Goal: Manage account settings

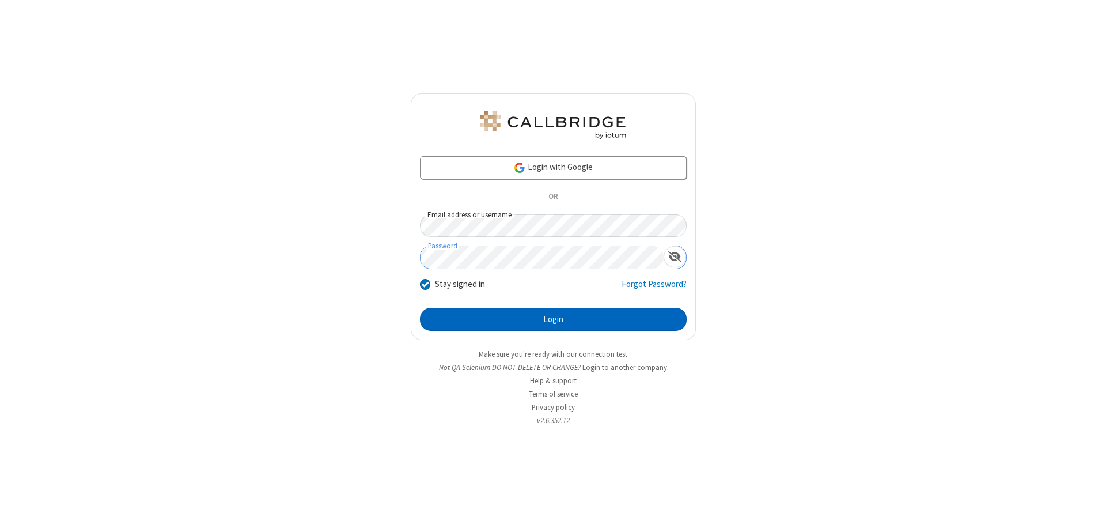
click at [553, 319] on button "Login" at bounding box center [553, 319] width 267 height 23
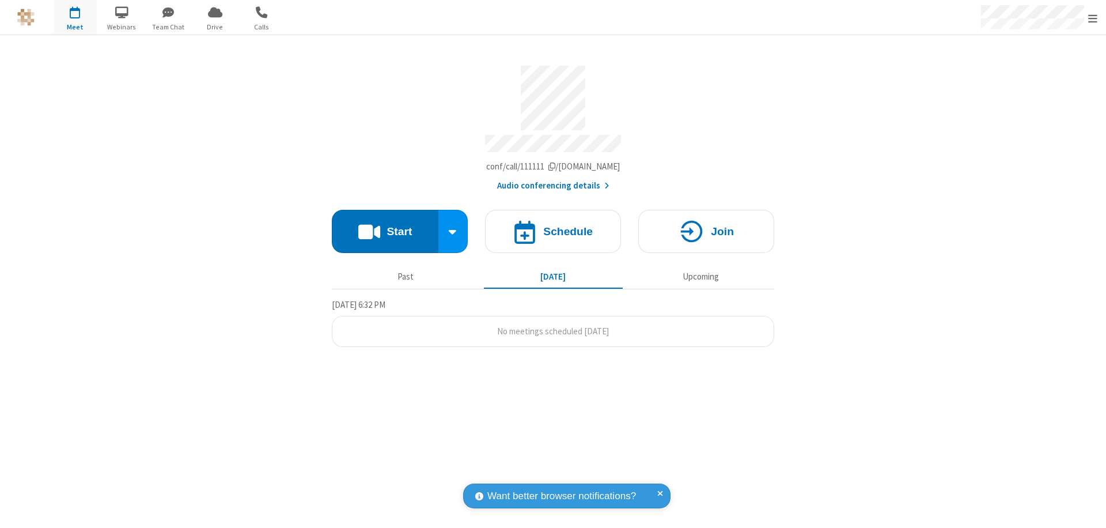
click at [1093, 18] on span "Open menu" at bounding box center [1092, 19] width 9 height 12
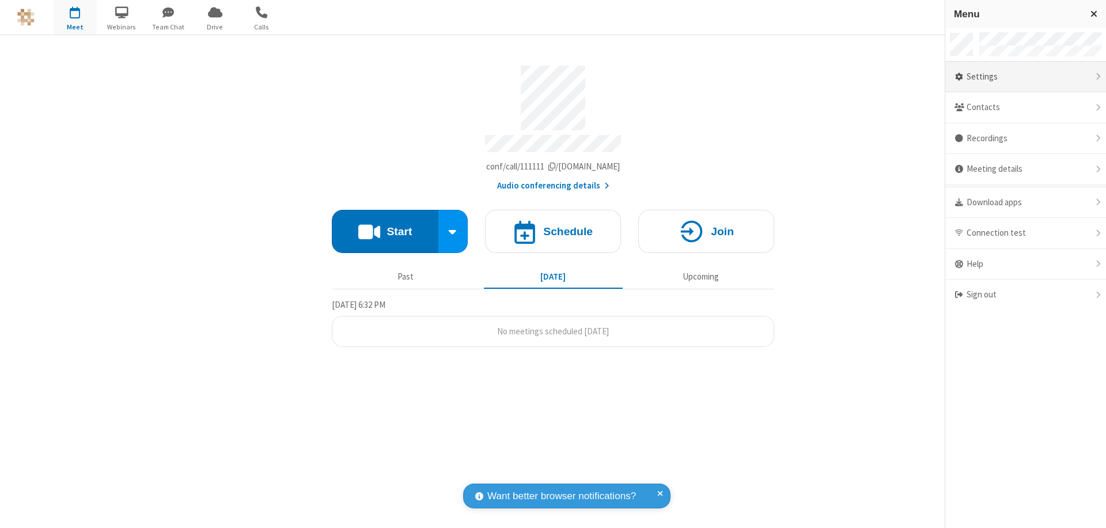
click at [1025, 77] on div "Settings" at bounding box center [1025, 77] width 161 height 31
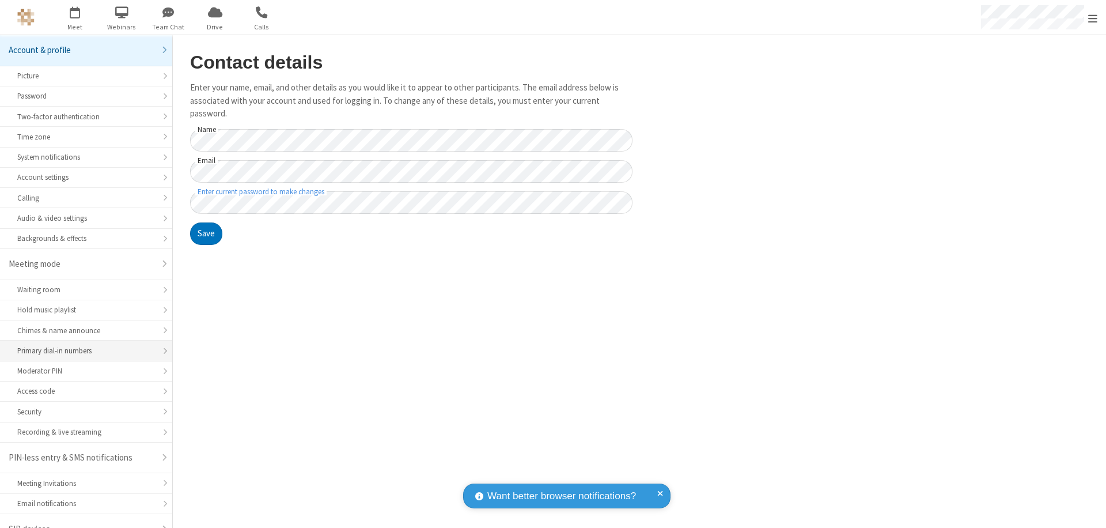
click at [82, 345] on div "Primary dial-in numbers" at bounding box center [86, 350] width 138 height 11
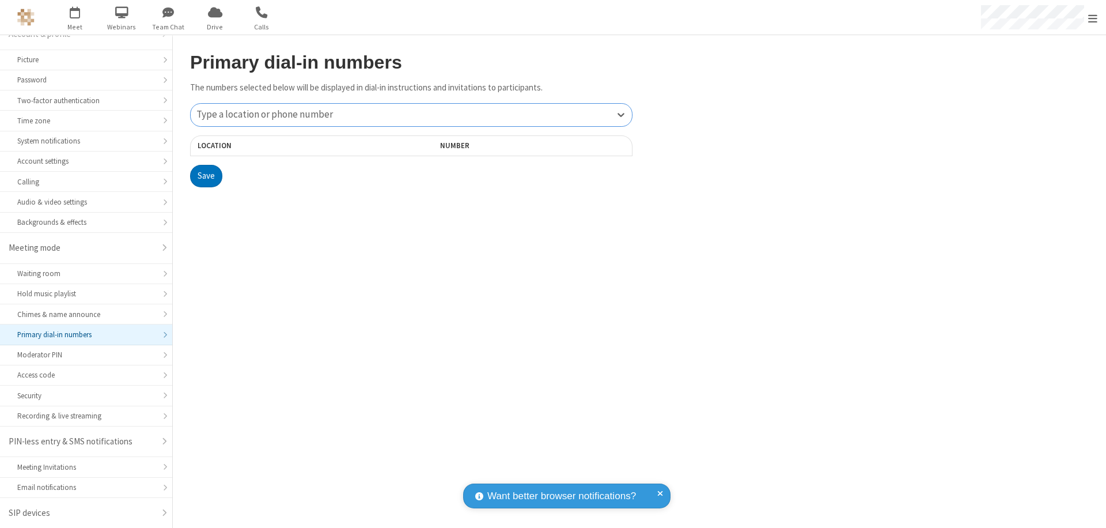
click at [411, 115] on div "Type a location or phone number" at bounding box center [411, 115] width 441 height 22
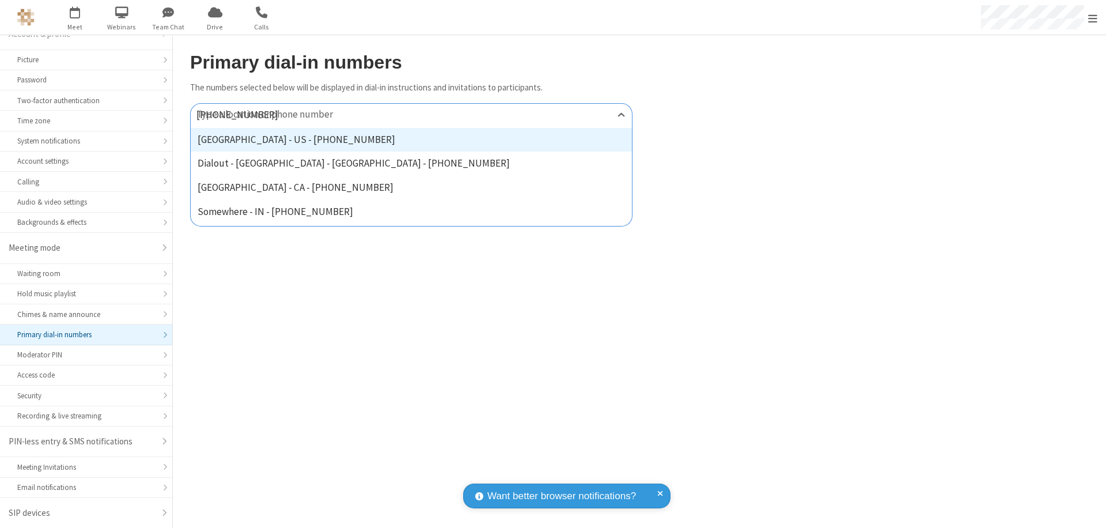
type input "[PHONE_NUMBER]"
